Goal: Task Accomplishment & Management: Manage account settings

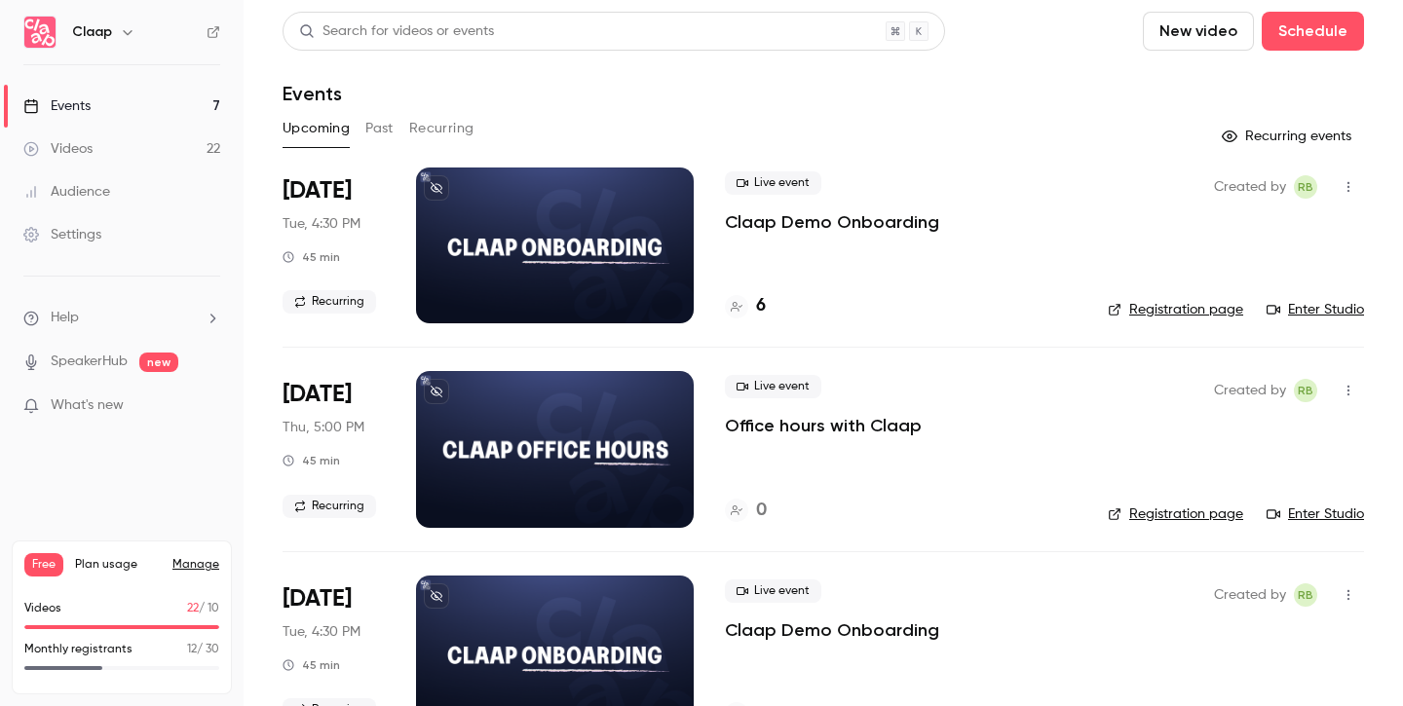
scroll to position [526, 0]
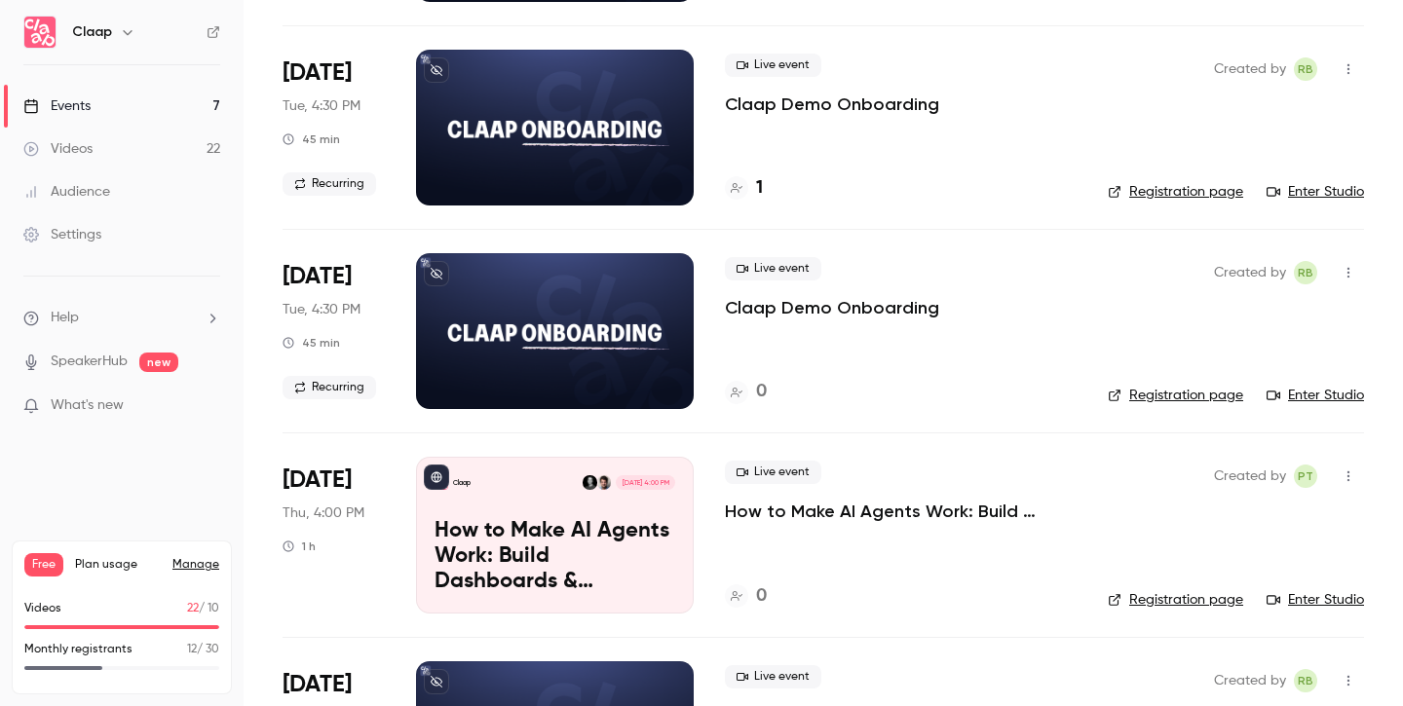
click at [556, 537] on p "How to Make AI Agents Work: Build Dashboards & Automations with Claap MCP" at bounding box center [555, 556] width 241 height 75
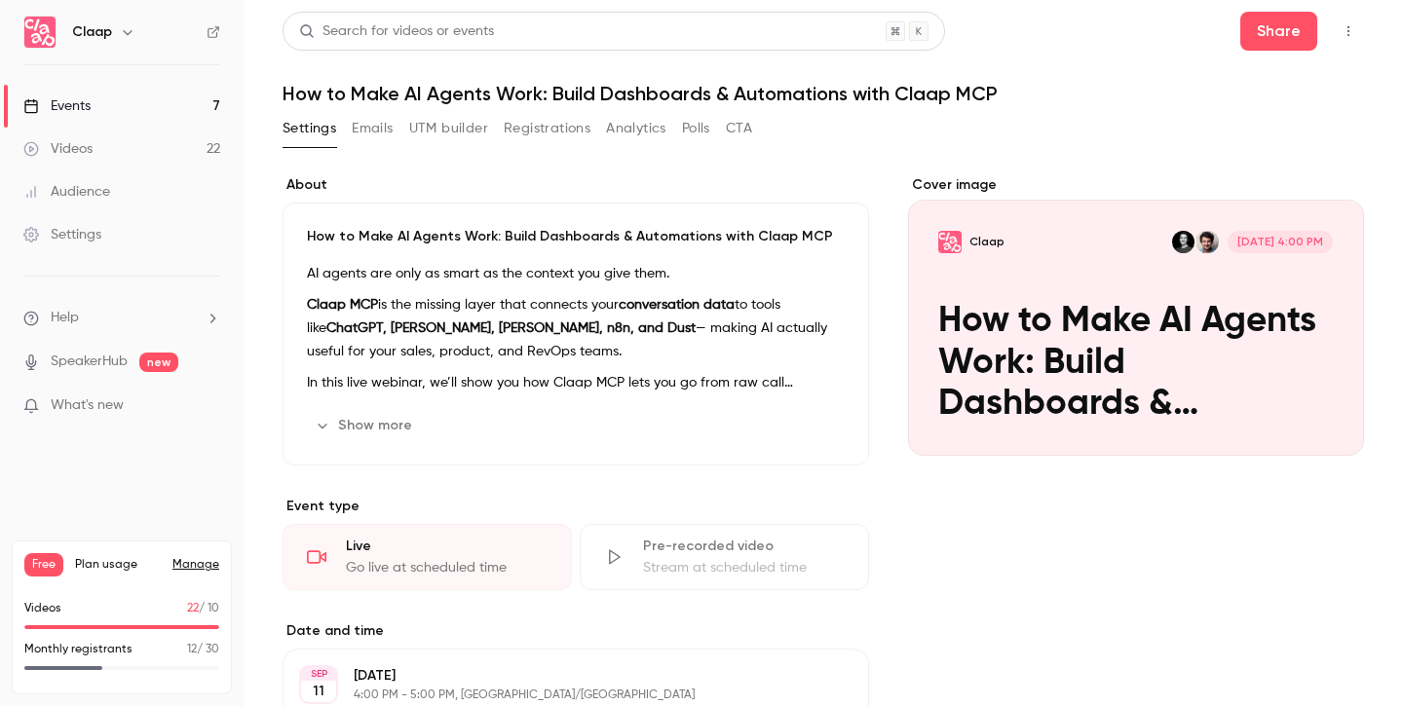
click at [1341, 22] on button "button" at bounding box center [1348, 31] width 31 height 31
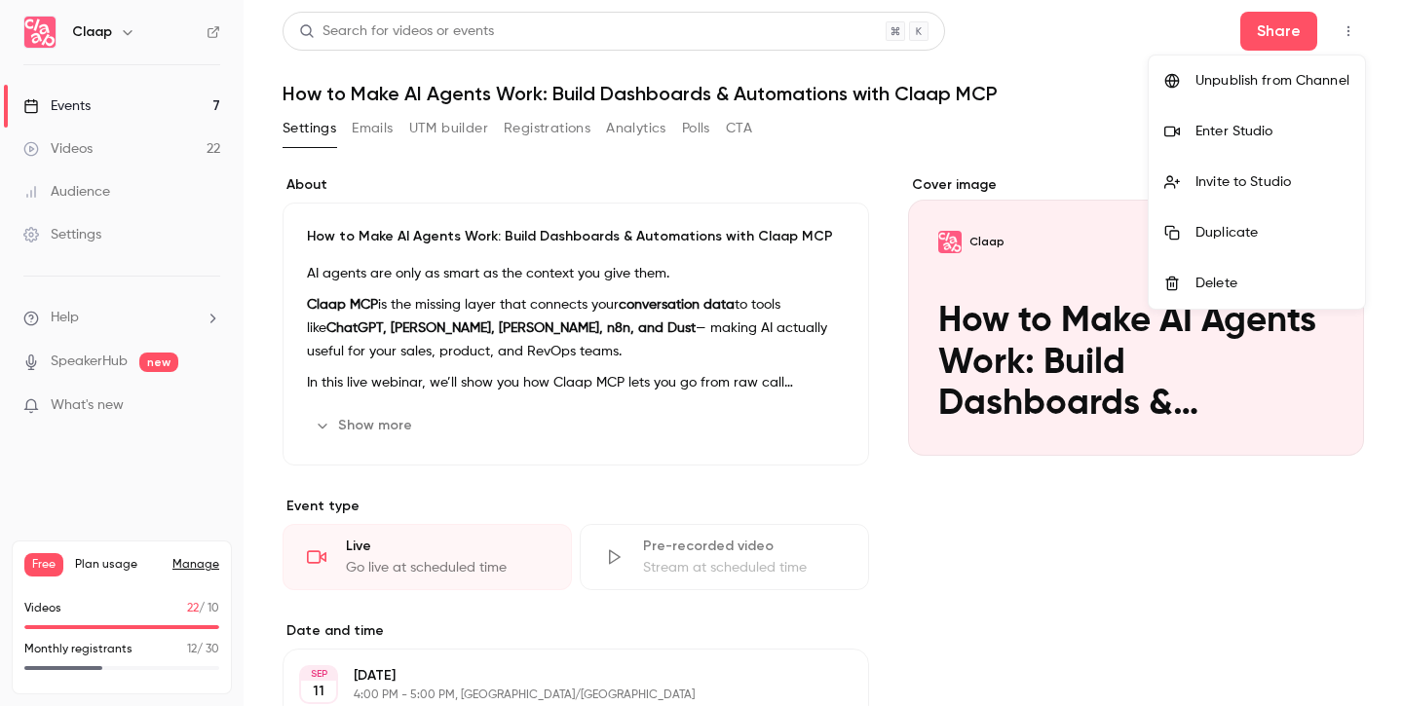
click at [1280, 87] on div "Unpublish from Channel" at bounding box center [1272, 80] width 154 height 19
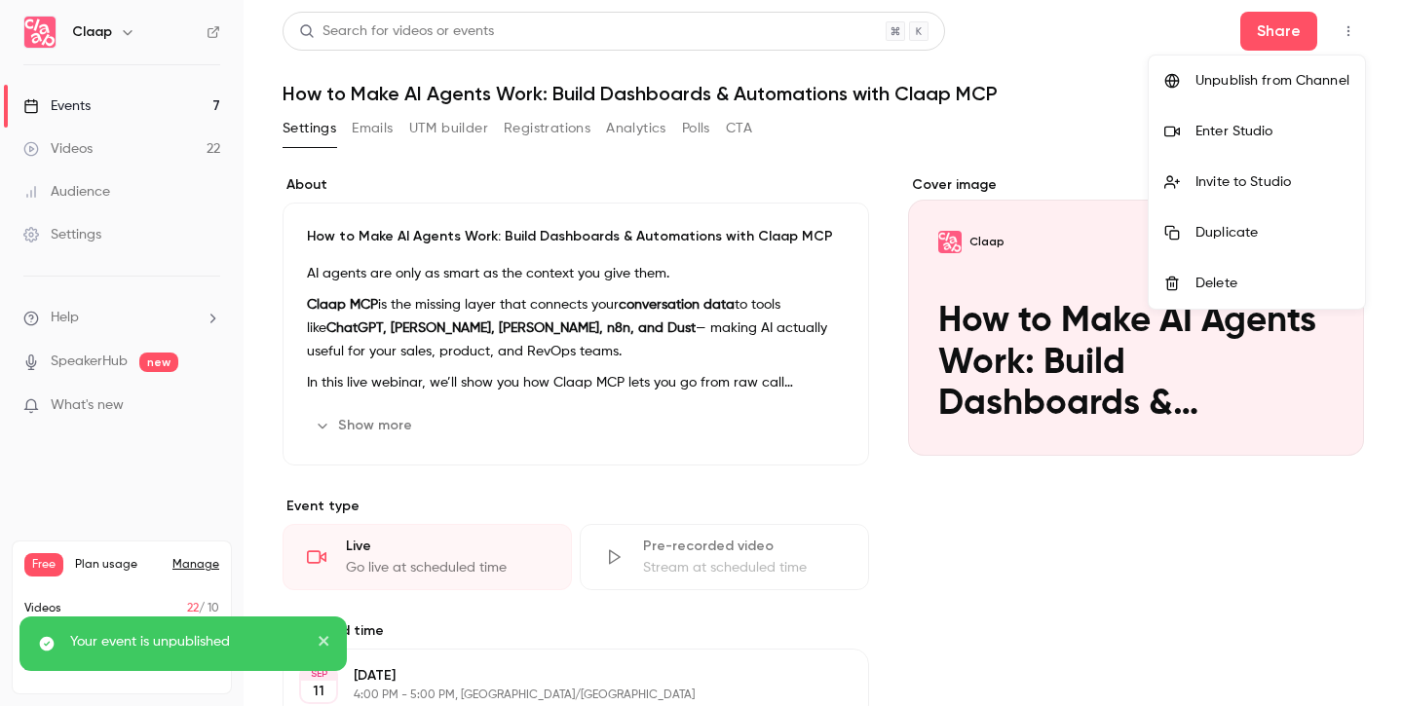
click at [324, 641] on icon "close" at bounding box center [324, 641] width 10 height 10
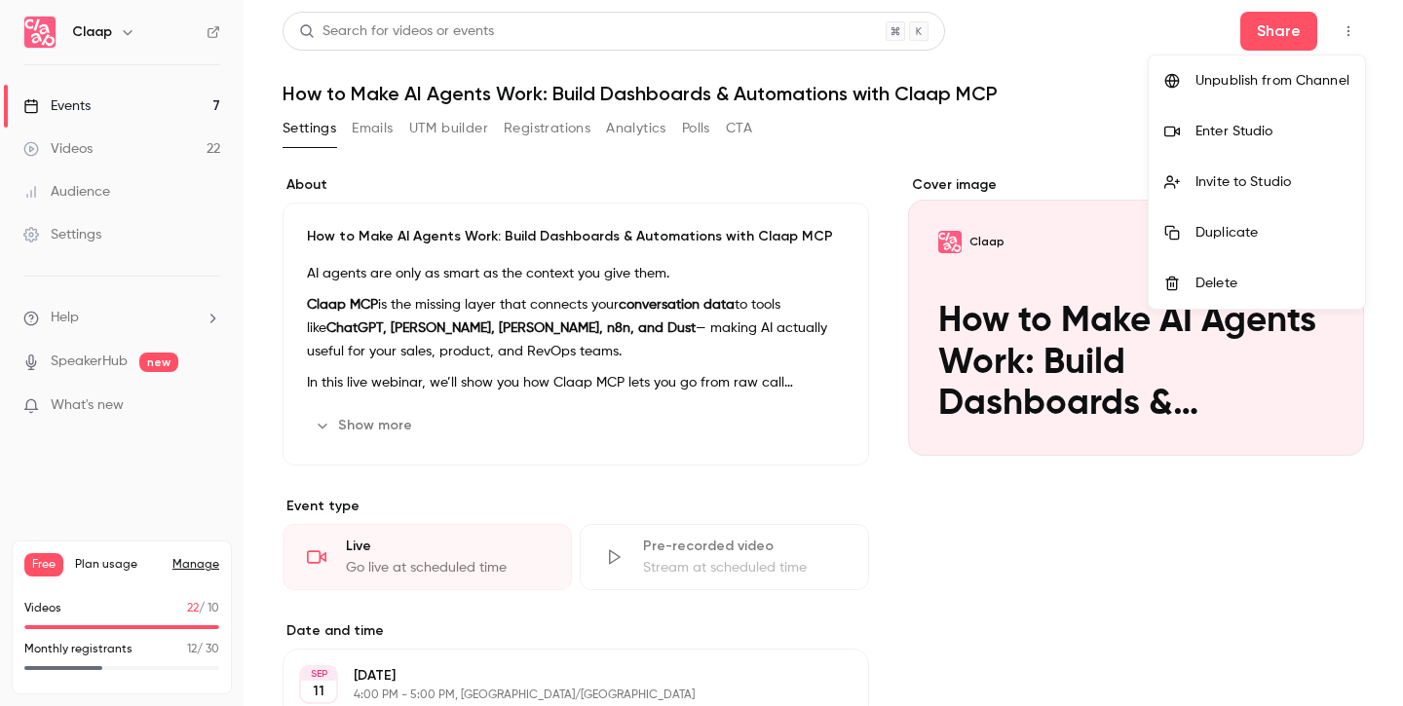
click at [1112, 86] on div at bounding box center [701, 353] width 1403 height 706
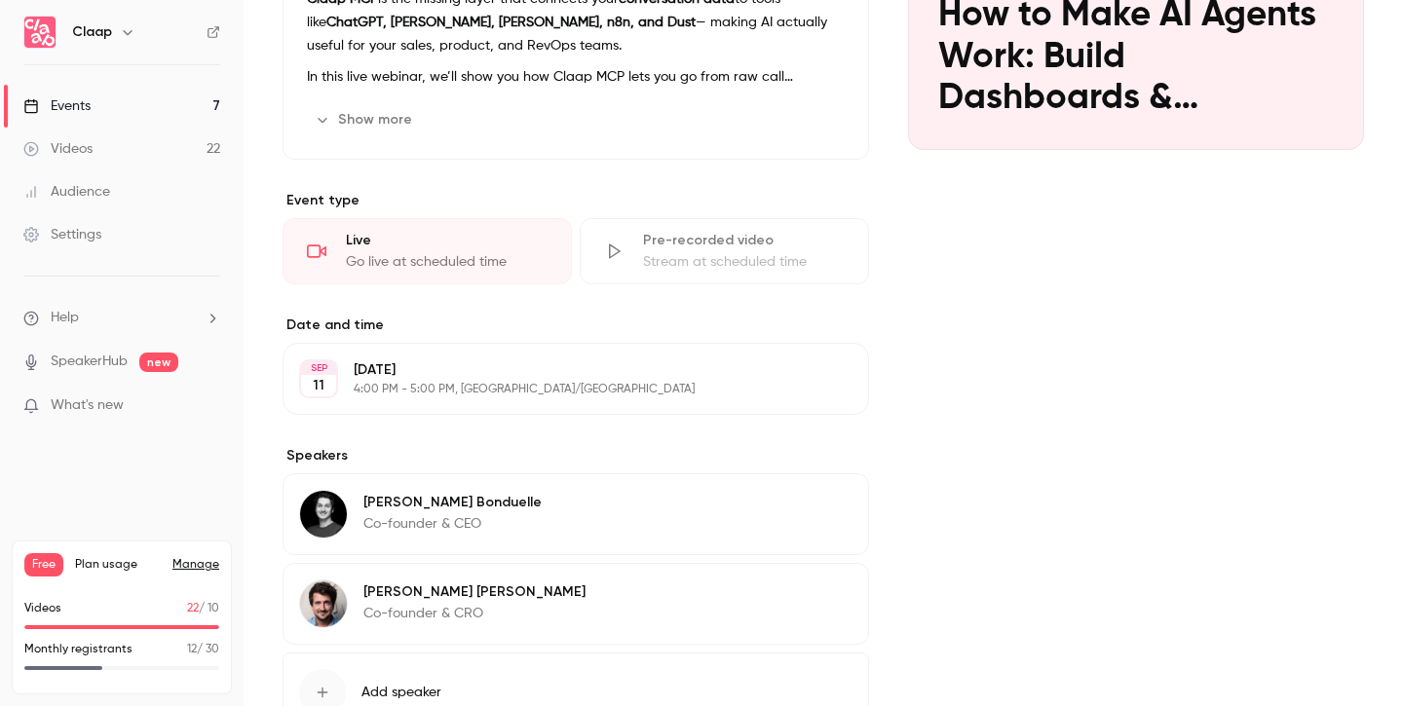
scroll to position [453, 0]
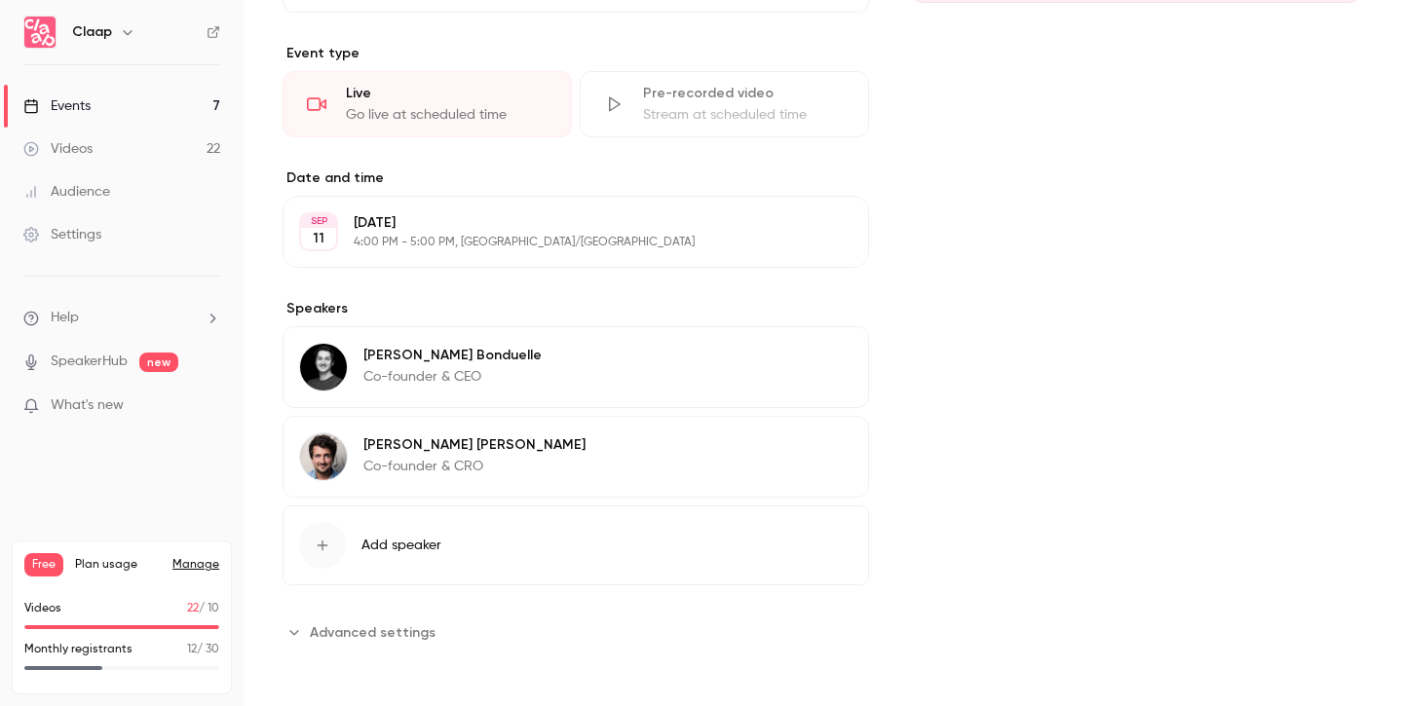
click at [331, 640] on span "Advanced settings" at bounding box center [373, 633] width 126 height 20
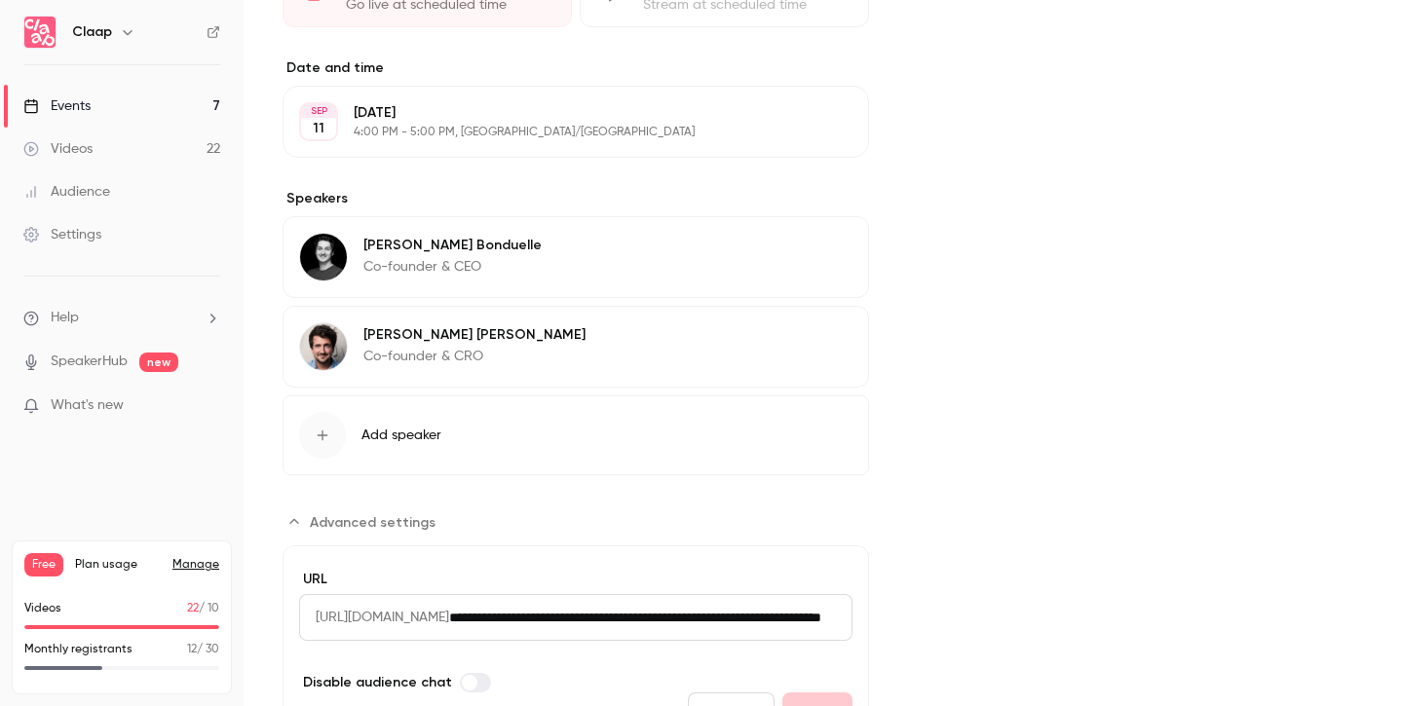
scroll to position [0, 0]
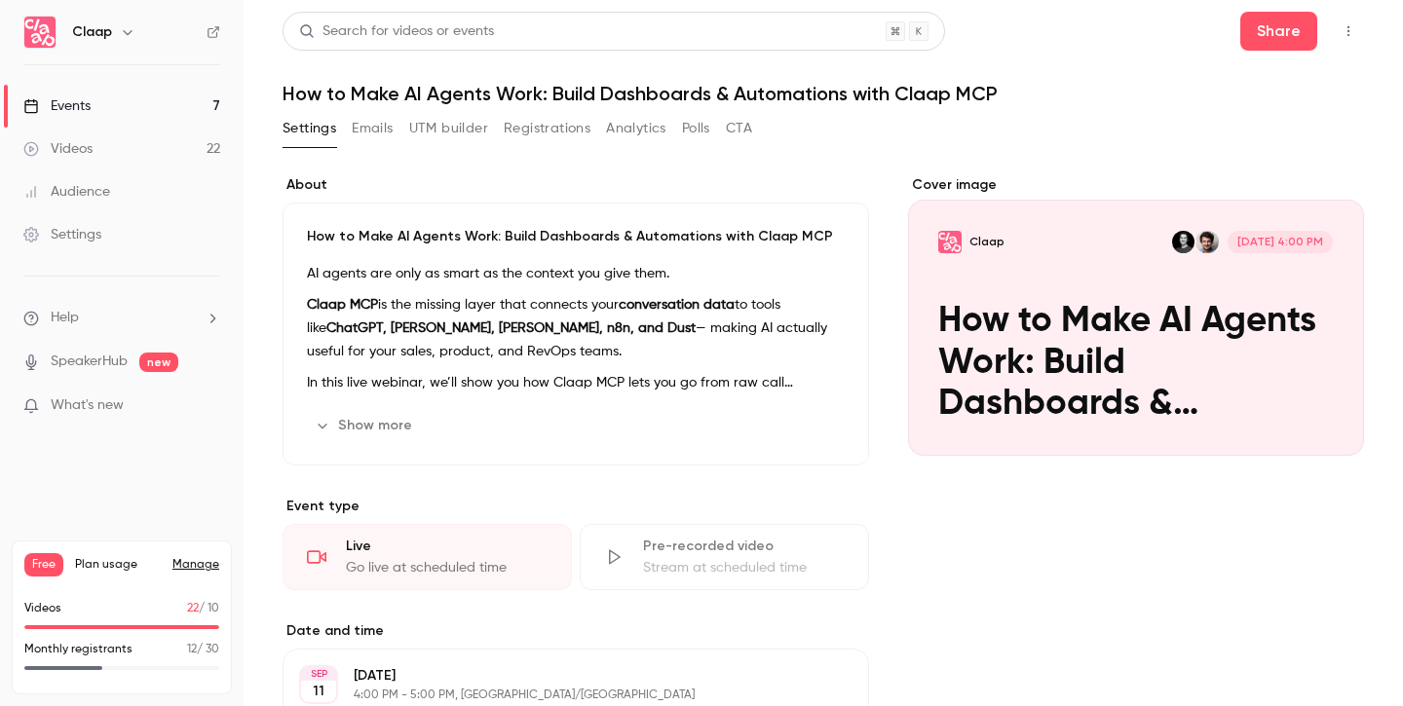
click at [1343, 24] on icon "button" at bounding box center [1349, 31] width 16 height 14
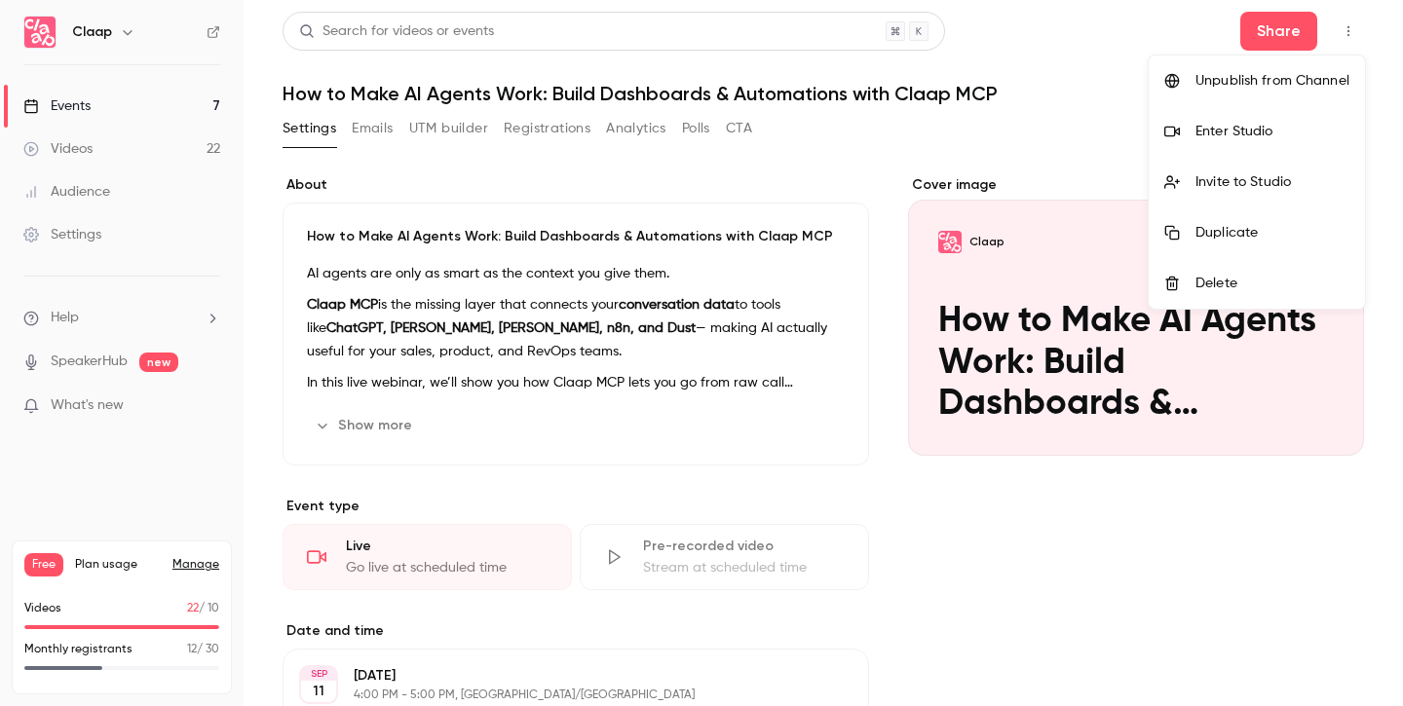
click at [1353, 23] on div at bounding box center [701, 353] width 1403 height 706
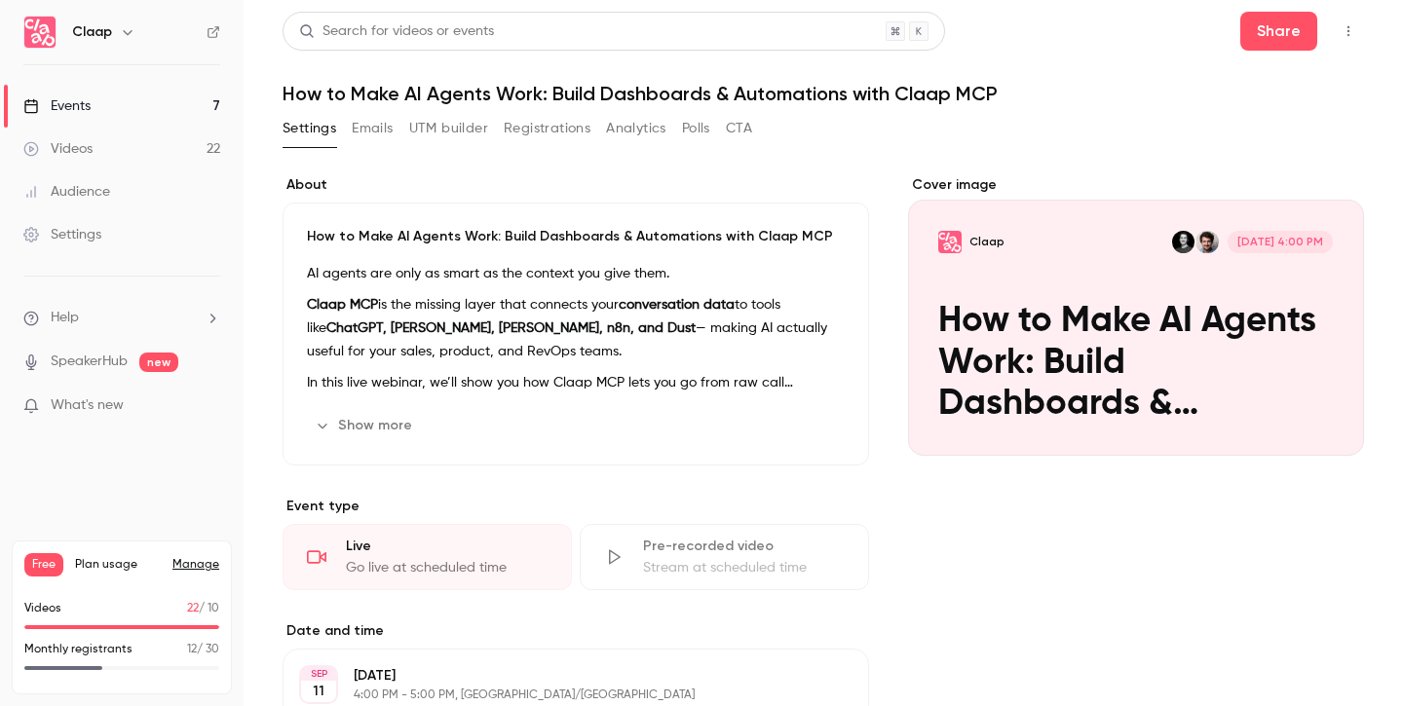
click at [86, 104] on div "Events" at bounding box center [56, 105] width 67 height 19
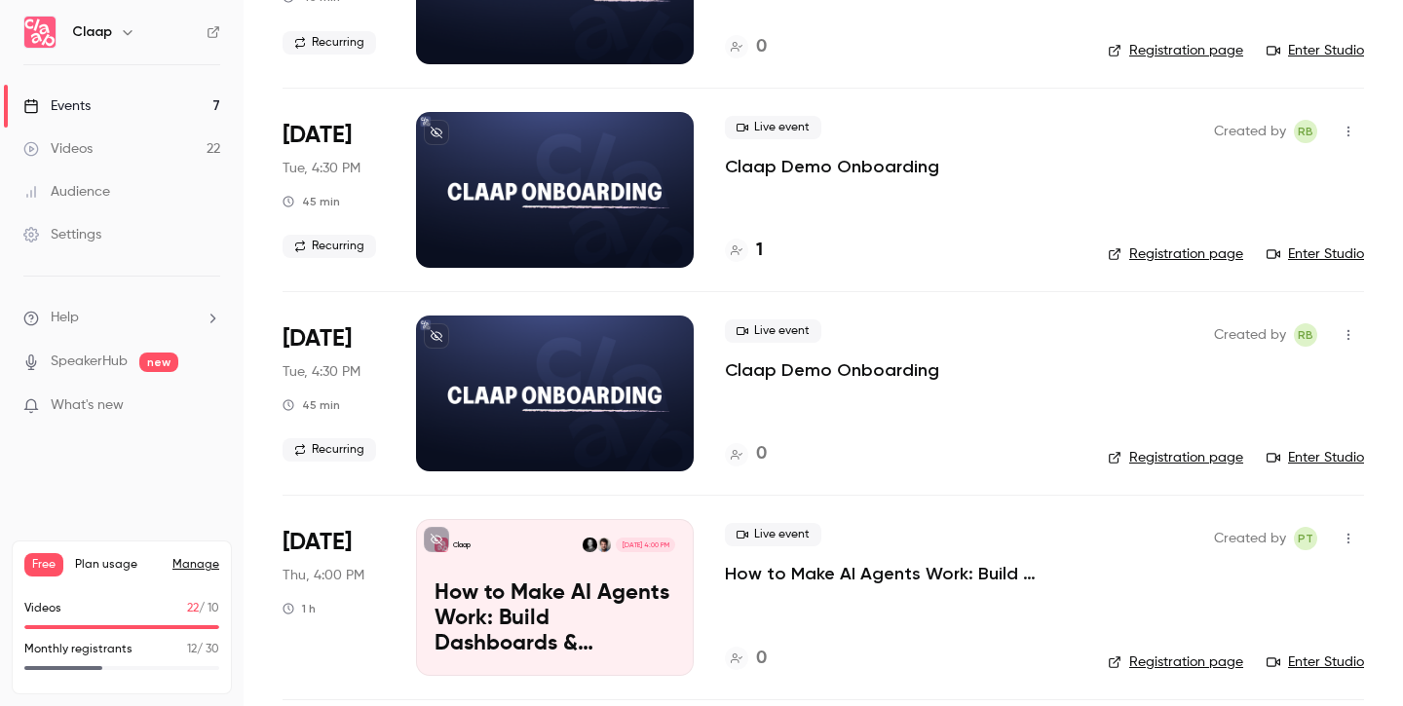
scroll to position [709, 0]
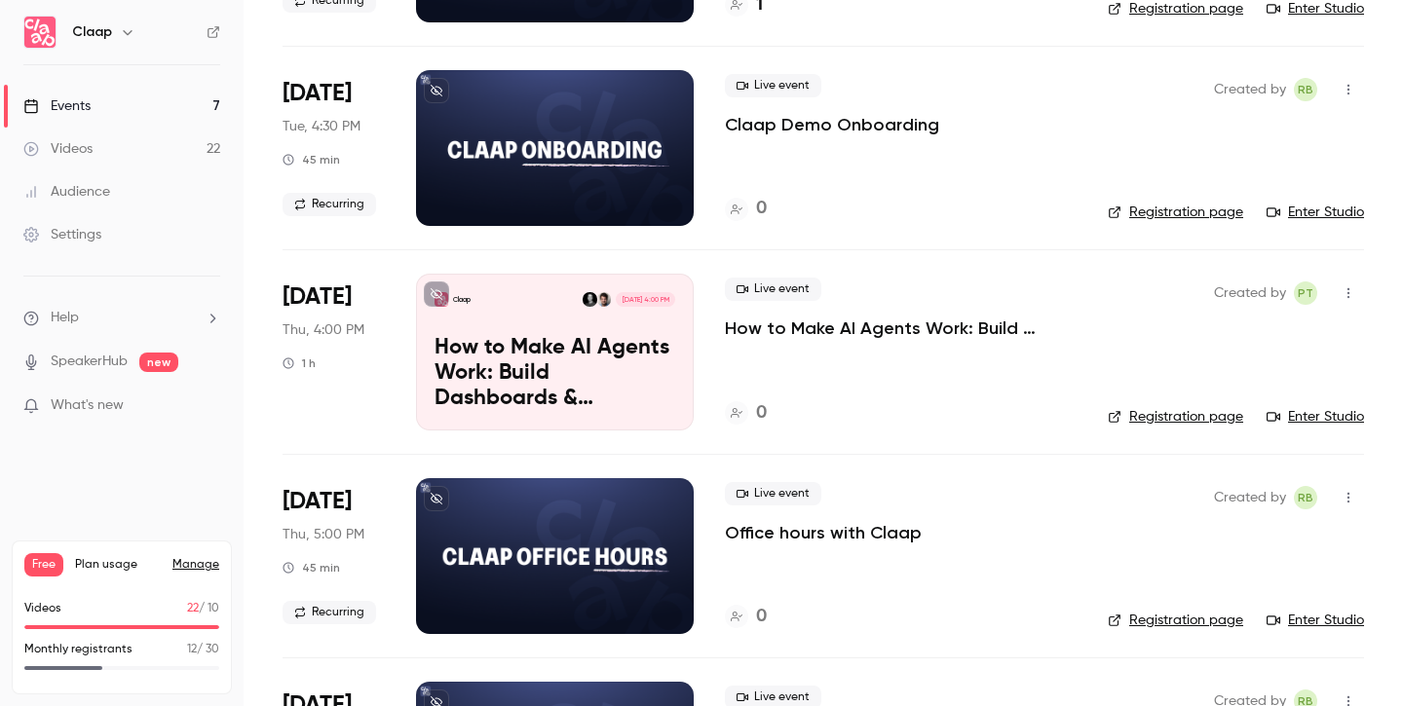
click at [1347, 296] on icon "button" at bounding box center [1349, 293] width 16 height 14
click at [1348, 293] on div at bounding box center [701, 353] width 1403 height 706
